Goal: Find specific page/section: Find specific page/section

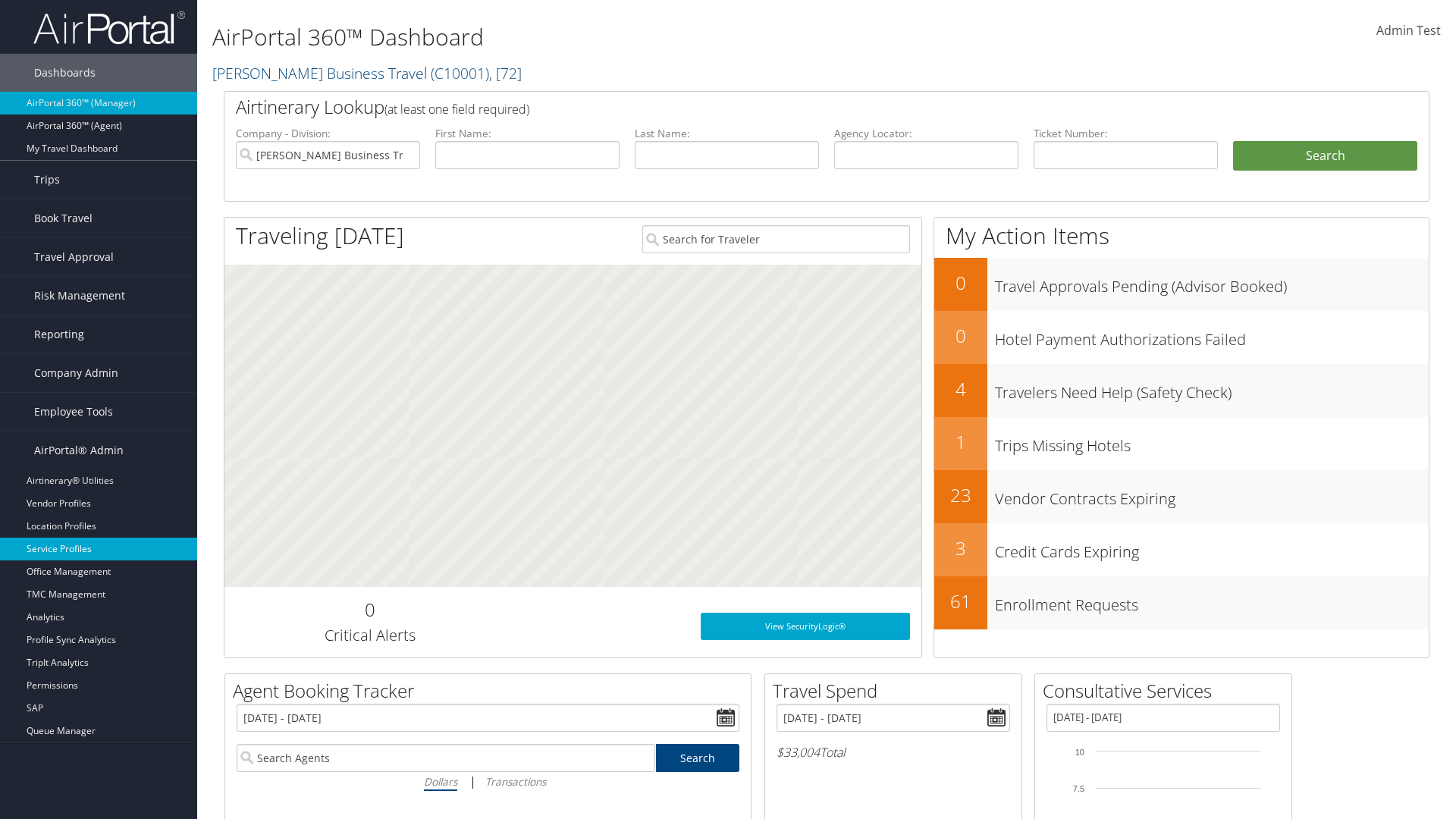
click at [98, 549] on link "Service Profiles" at bounding box center [98, 549] width 197 height 23
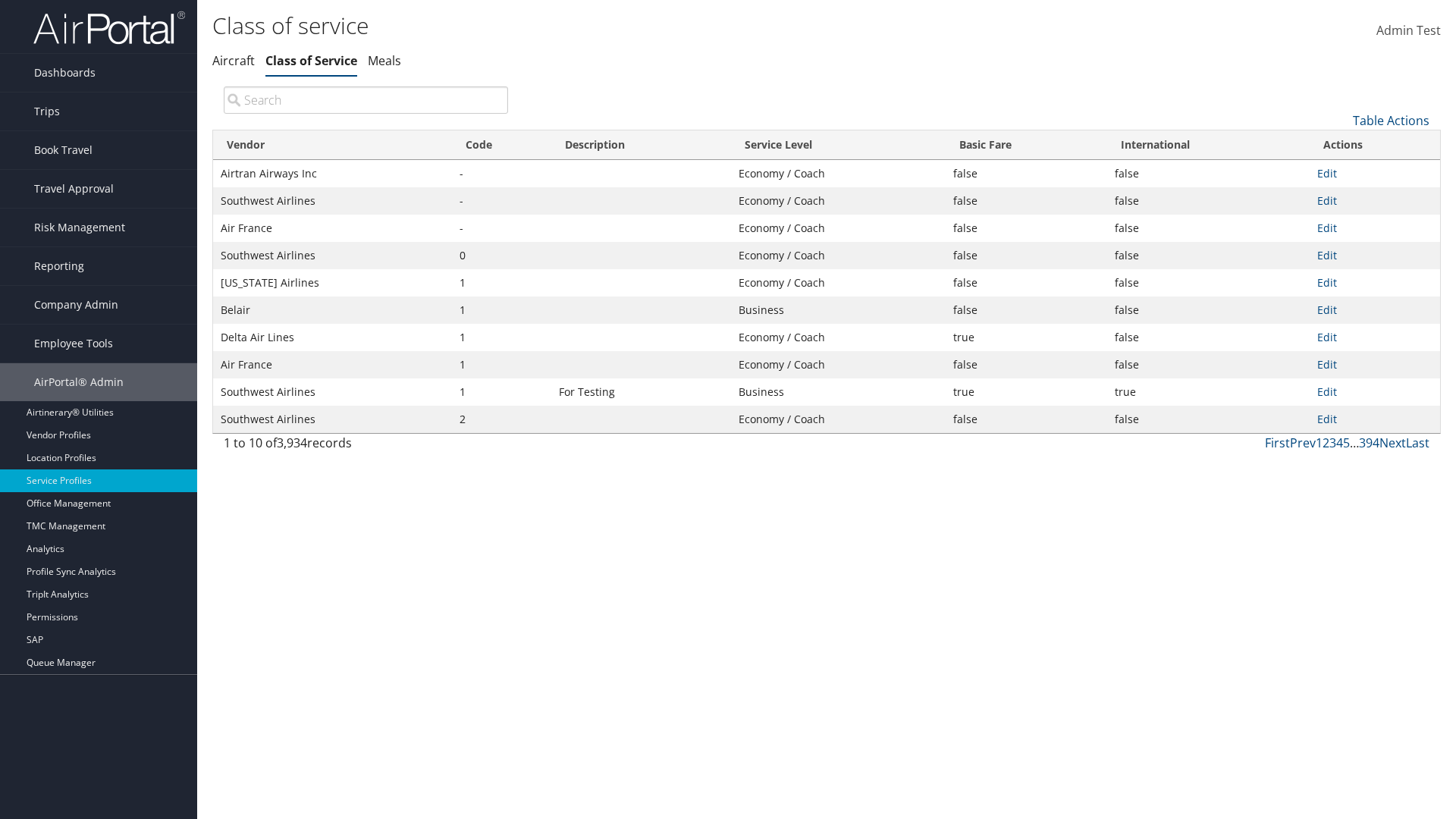
click at [501, 144] on th "Code" at bounding box center [501, 144] width 99 height 29
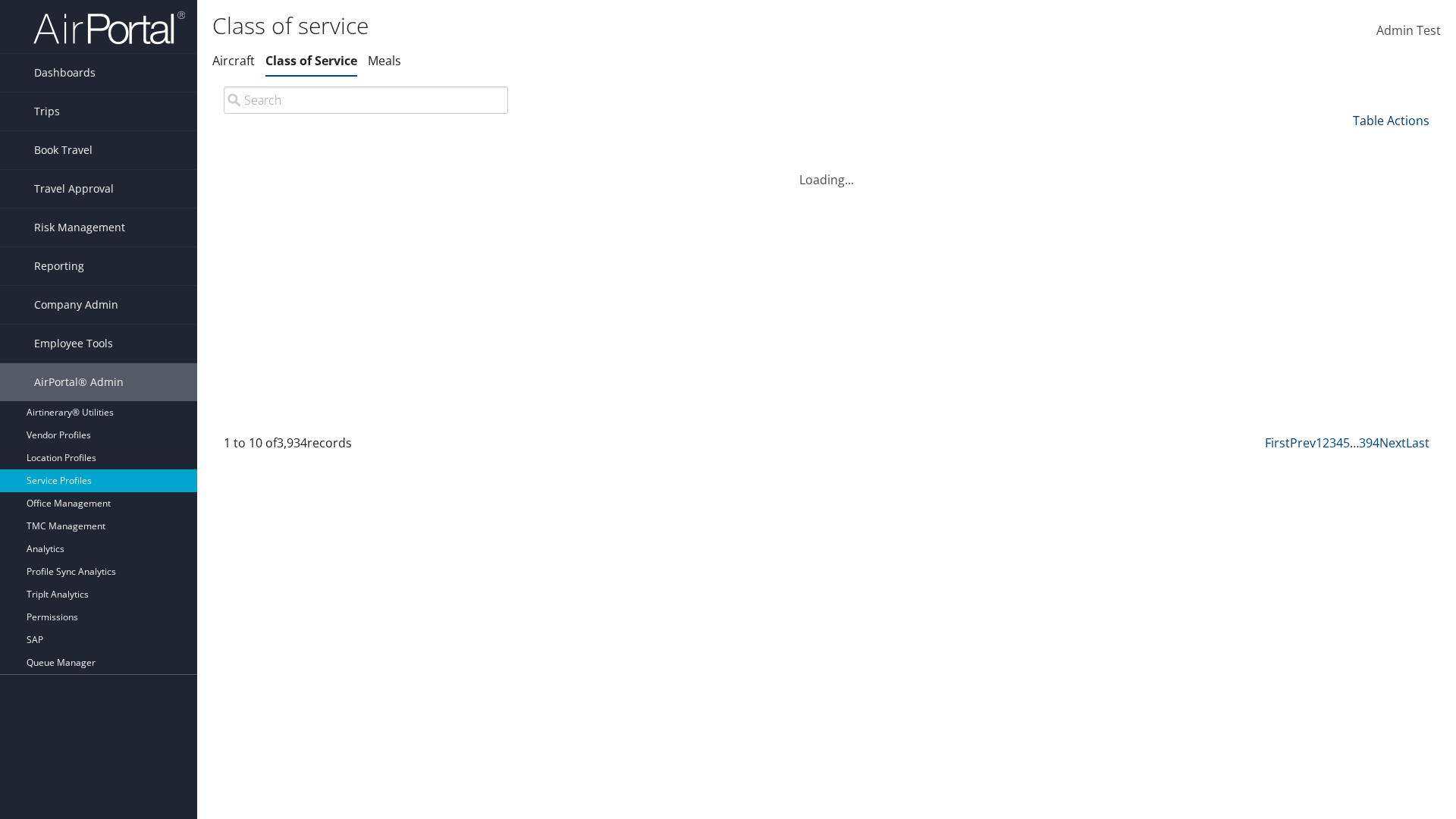
click at [501, 144] on th "Code" at bounding box center [501, 144] width 99 height 29
click at [1391, 120] on link "Table Actions" at bounding box center [1390, 121] width 76 height 17
click at [1340, 221] on link "Page Length" at bounding box center [1339, 221] width 199 height 25
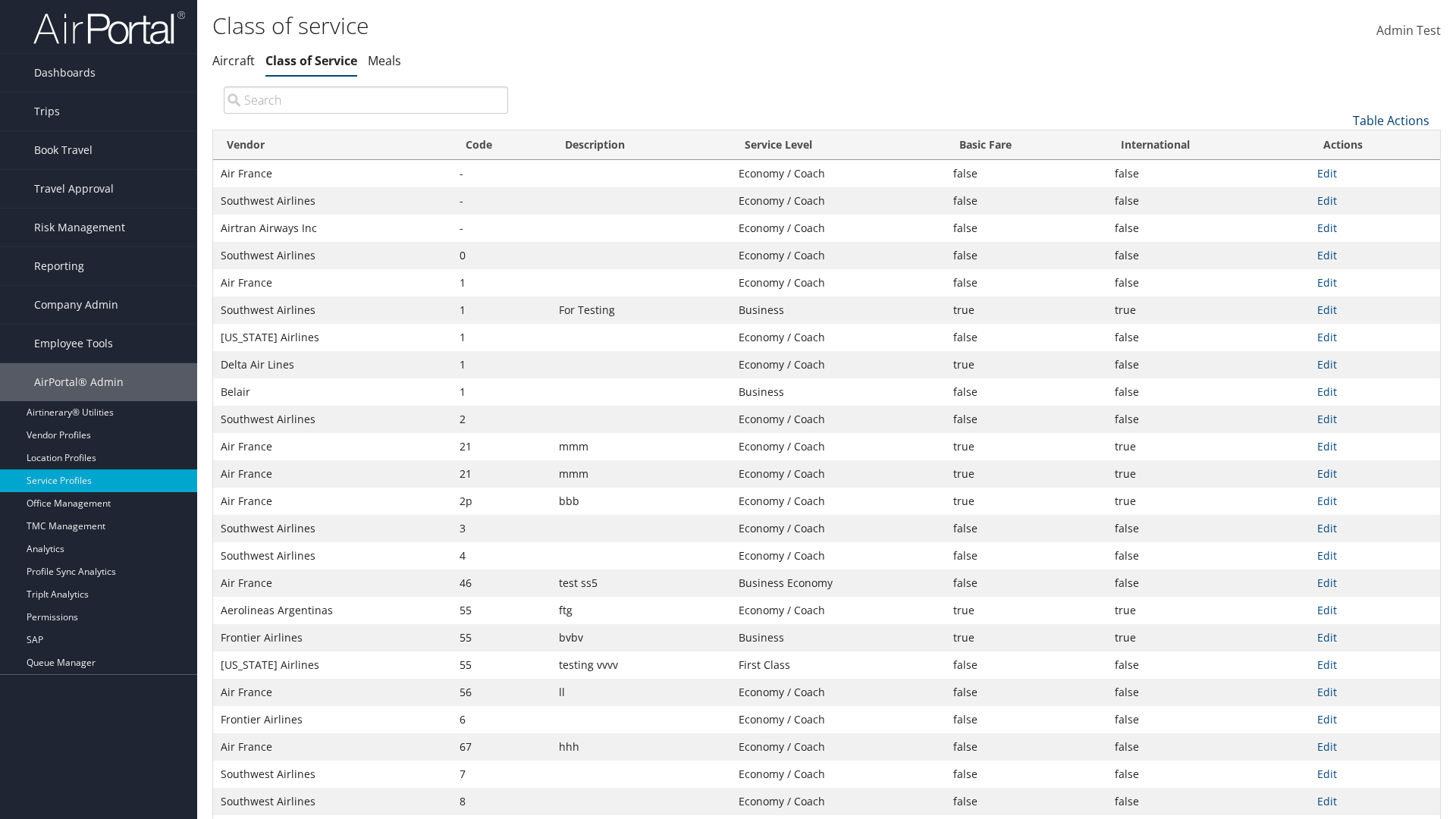
click at [1391, 120] on link "Table Actions" at bounding box center [1390, 121] width 76 height 17
click at [1340, 196] on link "50" at bounding box center [1339, 196] width 199 height 25
click at [1391, 112] on link "Table Actions" at bounding box center [1390, 121] width 76 height 17
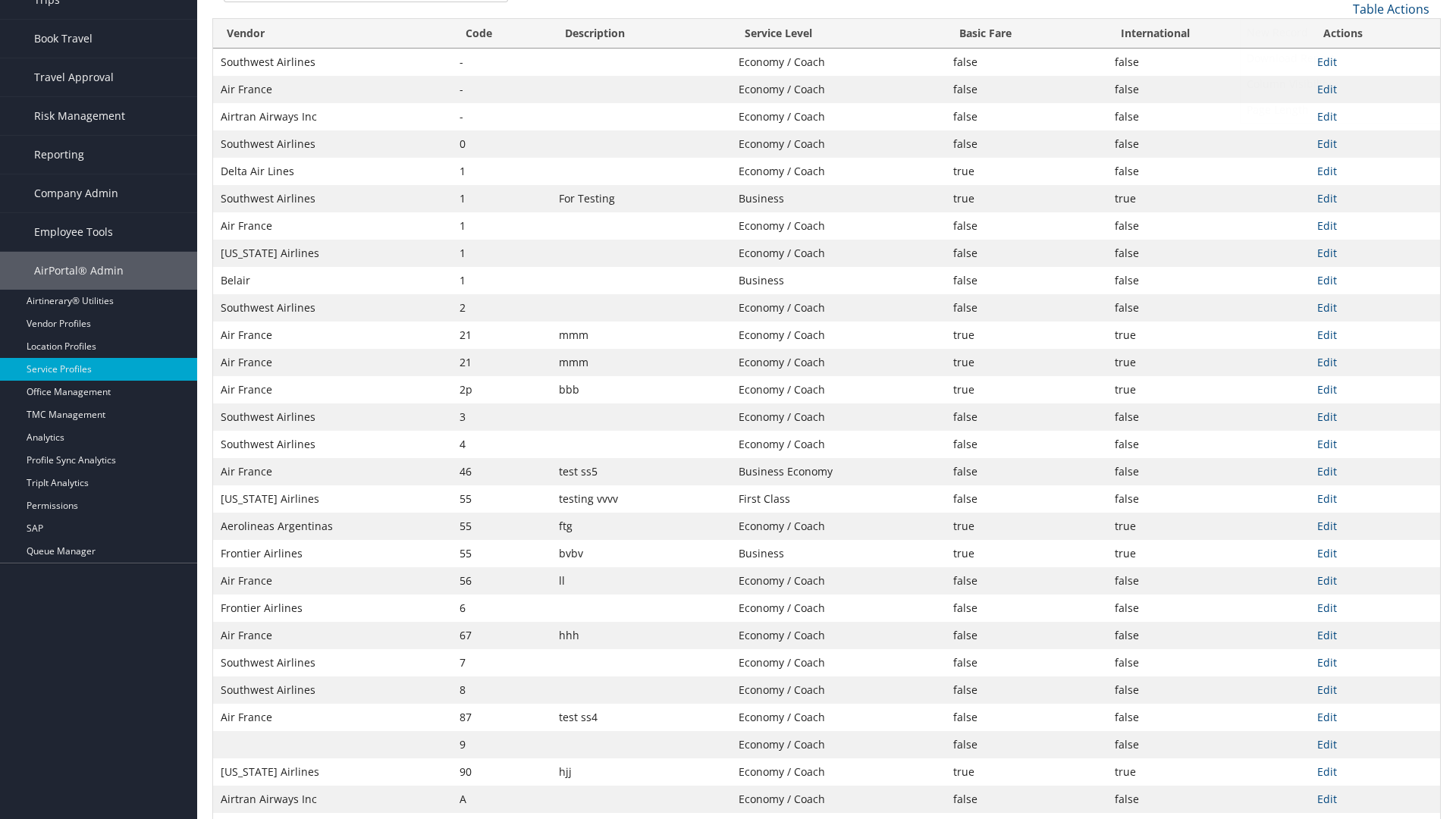
click at [1340, 109] on link "Page Length" at bounding box center [1339, 109] width 199 height 25
